Goal: Task Accomplishment & Management: Manage account settings

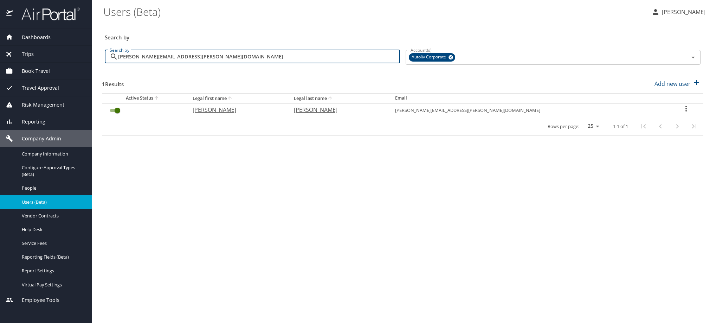
click at [37, 61] on div "Dashboards AirPortal 360™ Manager My Travel Dashboard Trips Airtinerary® Lookup…" at bounding box center [358, 161] width 716 height 323
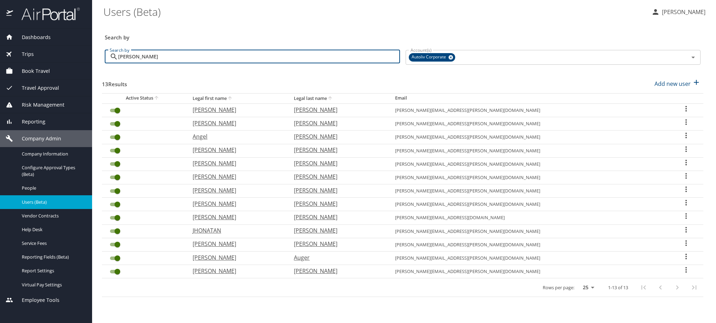
type input "[PERSON_NAME]"
click at [682, 167] on icon "User Search Table" at bounding box center [686, 162] width 8 height 8
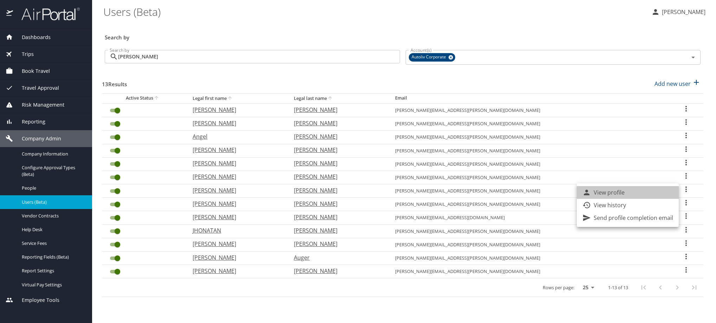
click at [660, 192] on li "View profile" at bounding box center [628, 192] width 102 height 13
select select "US"
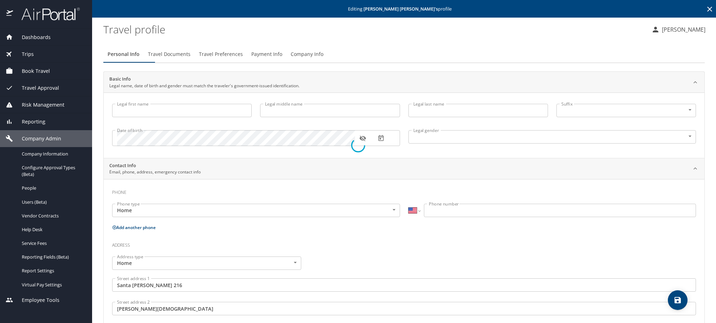
type input "[PERSON_NAME]"
type input "[DEMOGRAPHIC_DATA]"
type input "[PERSON_NAME]"
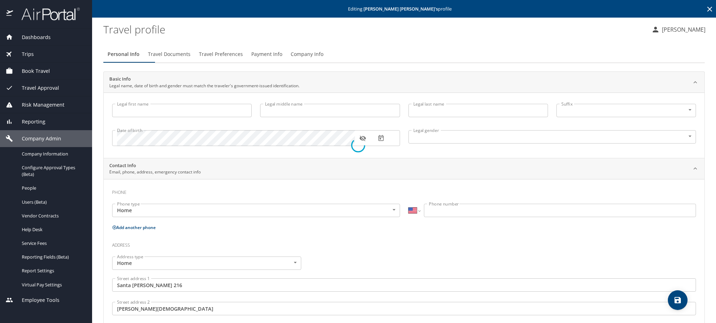
type input "[PERSON_NAME]"
select select "MX"
type input "722 114 6890"
type input "[PERSON_NAME][EMAIL_ADDRESS][PERSON_NAME][PERSON_NAME][DOMAIN_NAME]"
type input "[GEOGRAPHIC_DATA]"
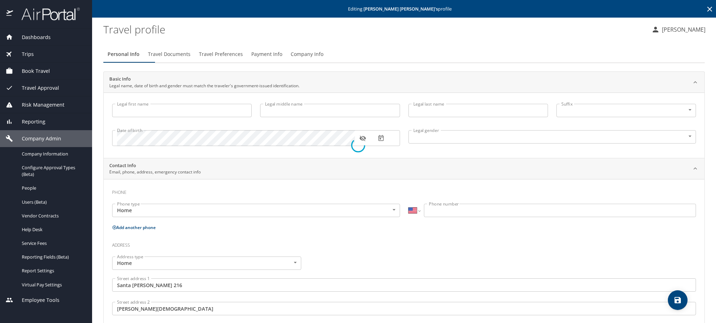
type input "[GEOGRAPHIC_DATA]"
select select "MX"
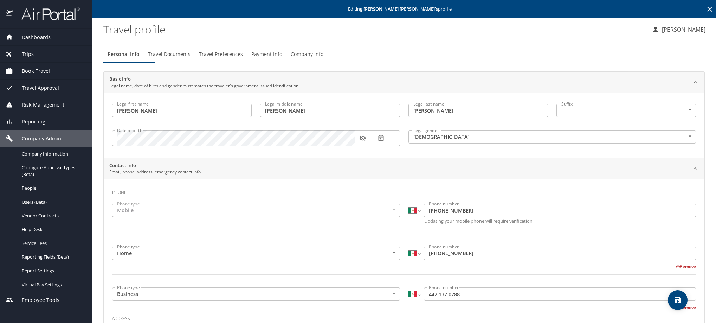
click at [282, 59] on span "Payment Info" at bounding box center [266, 54] width 31 height 9
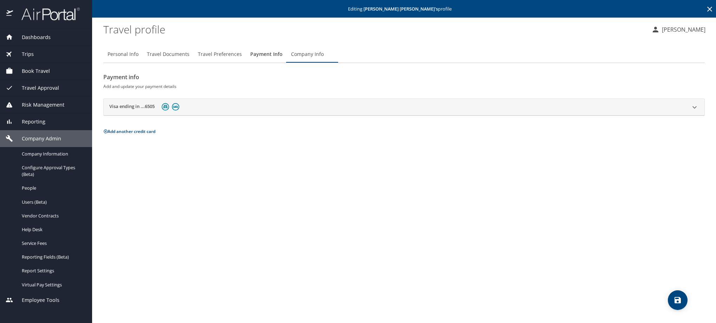
click at [133, 111] on h2 "Visa ending in ...6505" at bounding box center [131, 107] width 45 height 8
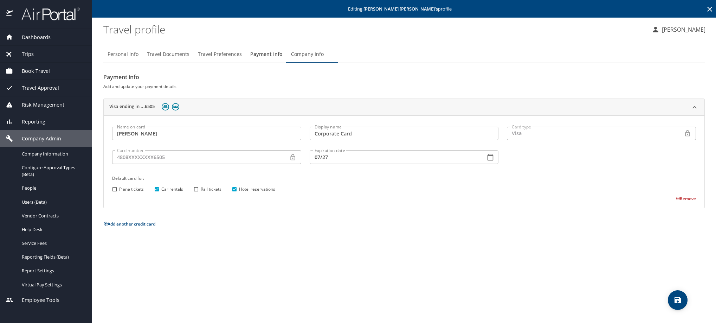
click at [709, 12] on icon at bounding box center [709, 9] width 8 height 8
